Goal: Information Seeking & Learning: Find specific fact

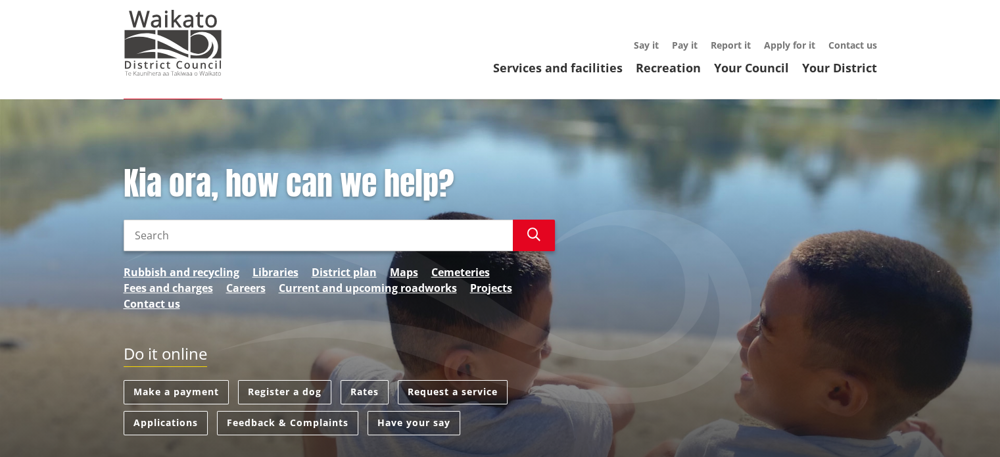
scroll to position [132, 0]
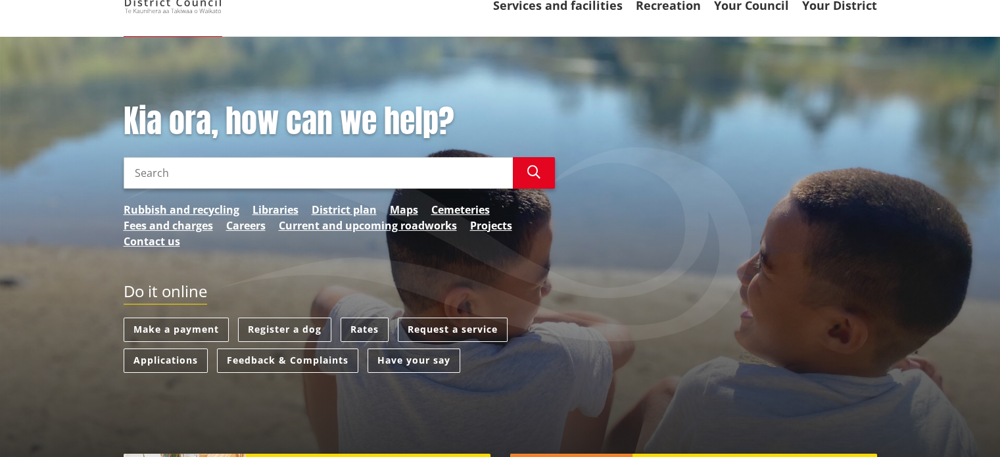
click at [363, 326] on link "Rates" at bounding box center [365, 330] width 48 height 24
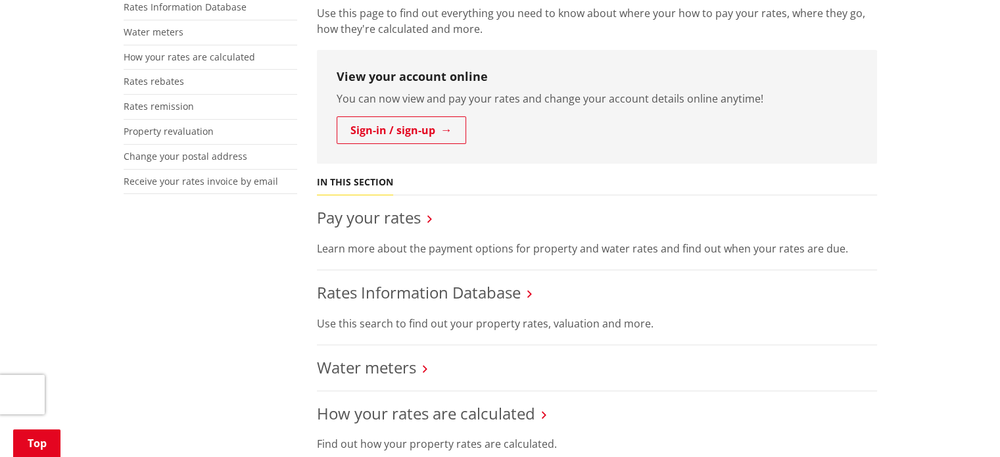
scroll to position [395, 0]
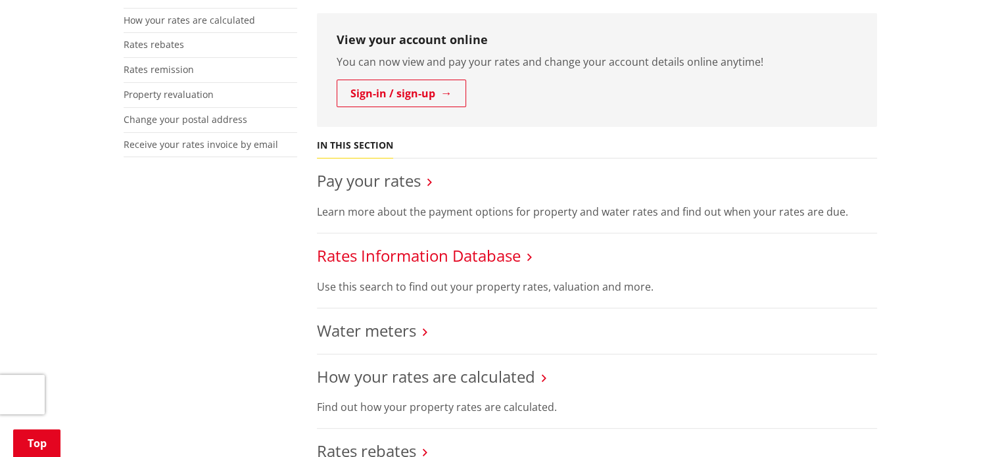
click at [398, 258] on link "Rates Information Database" at bounding box center [419, 256] width 204 height 22
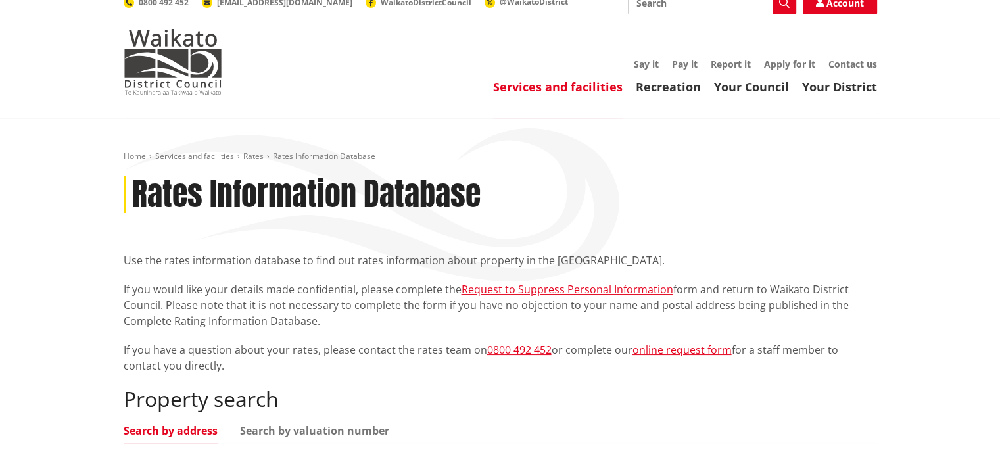
scroll to position [197, 0]
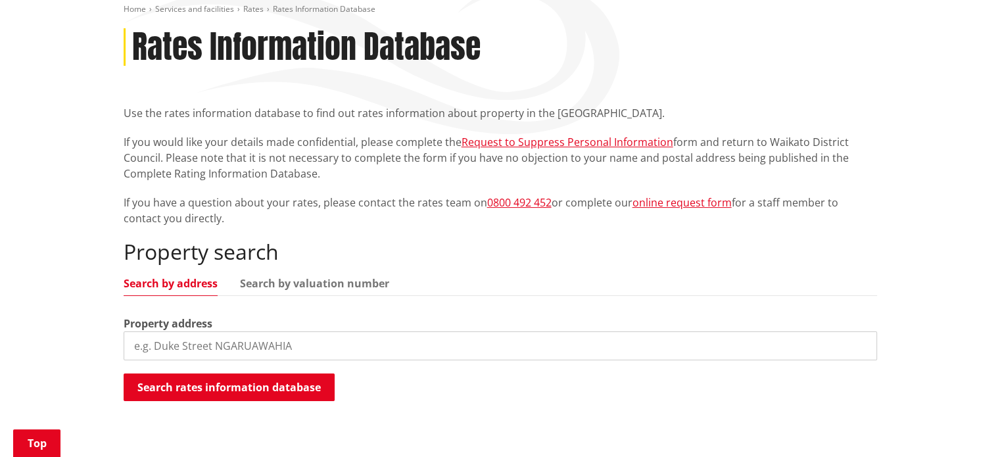
click at [268, 346] on input "search" at bounding box center [501, 345] width 754 height 29
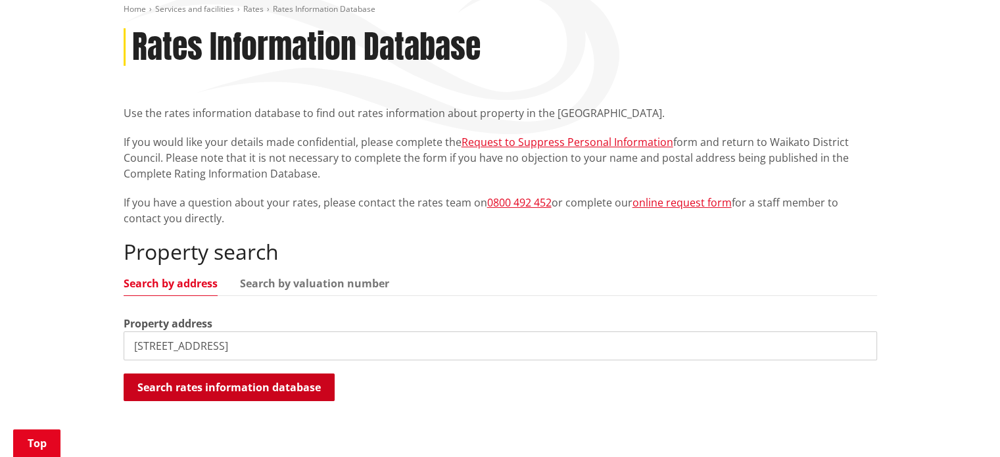
type input "[STREET_ADDRESS]"
drag, startPoint x: 284, startPoint y: 384, endPoint x: 283, endPoint y: 365, distance: 19.1
click at [285, 385] on button "Search rates information database" at bounding box center [229, 388] width 211 height 28
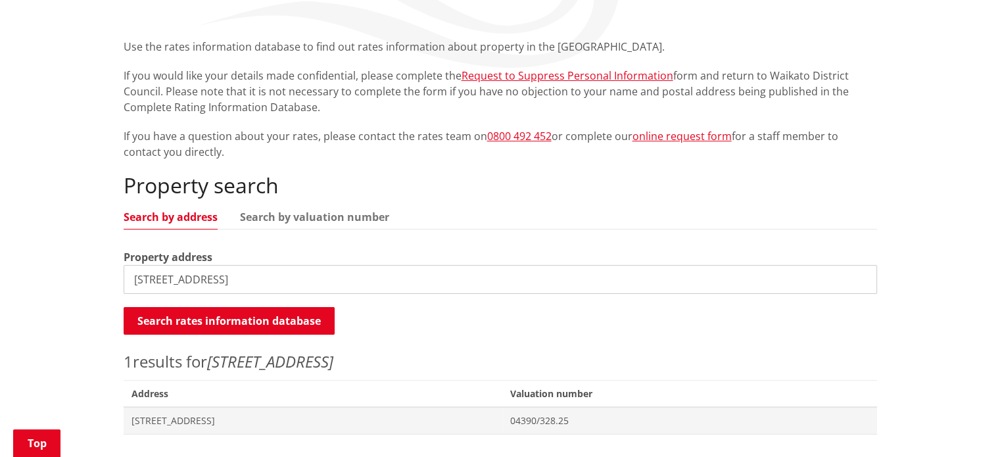
scroll to position [329, 0]
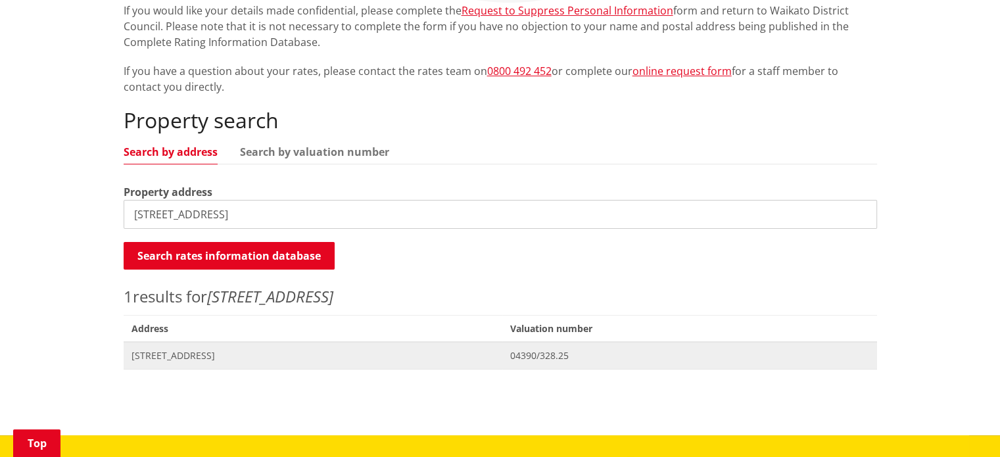
click at [224, 356] on span "[STREET_ADDRESS]" at bounding box center [314, 355] width 364 height 13
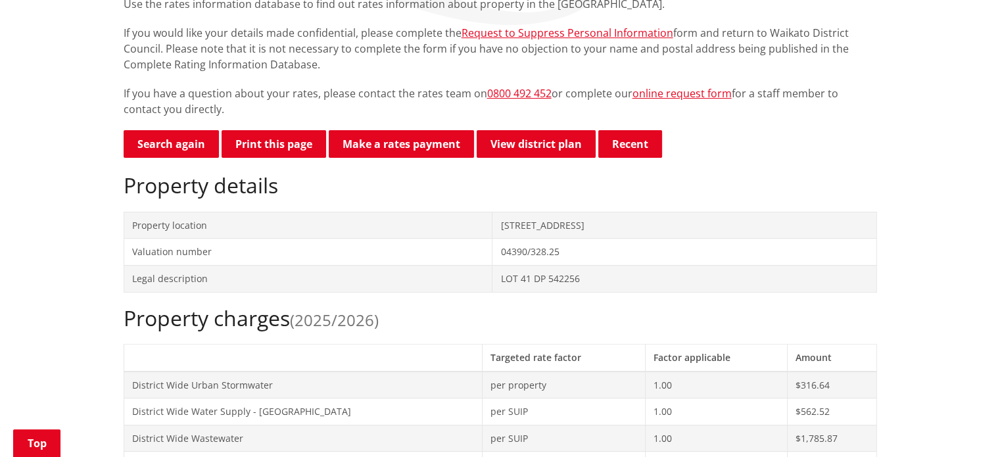
scroll to position [263, 0]
